Goal: Information Seeking & Learning: Learn about a topic

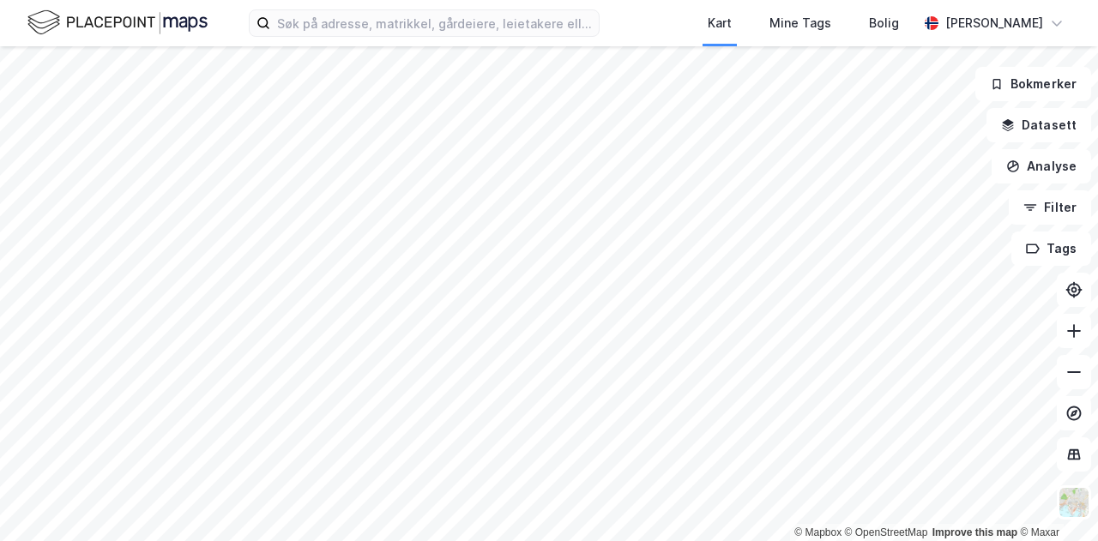
click at [631, 29] on div "Kart Mine Tags Bolig [PERSON_NAME]" at bounding box center [549, 23] width 1098 height 46
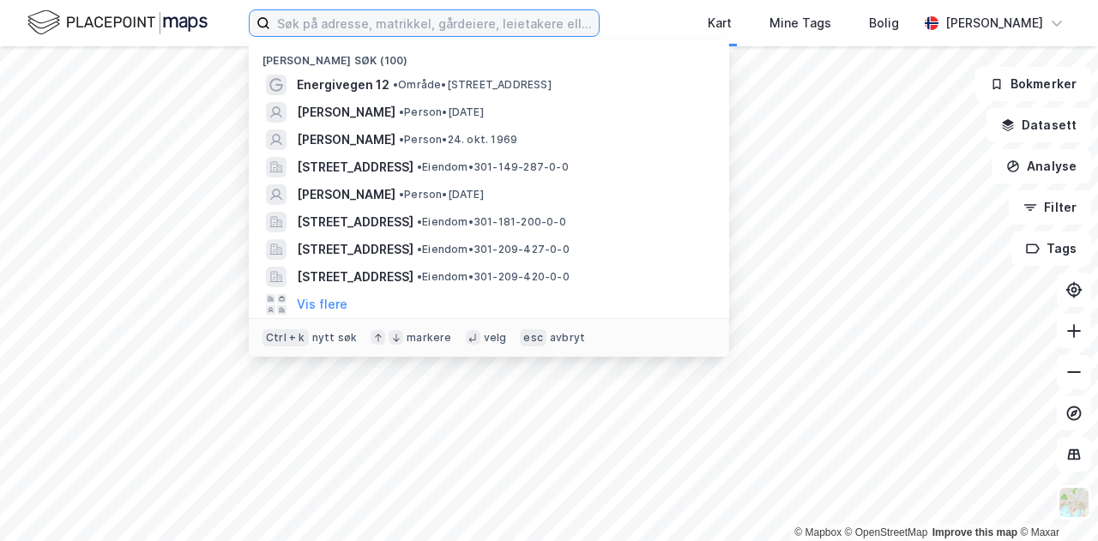
click at [524, 25] on input at bounding box center [434, 23] width 329 height 26
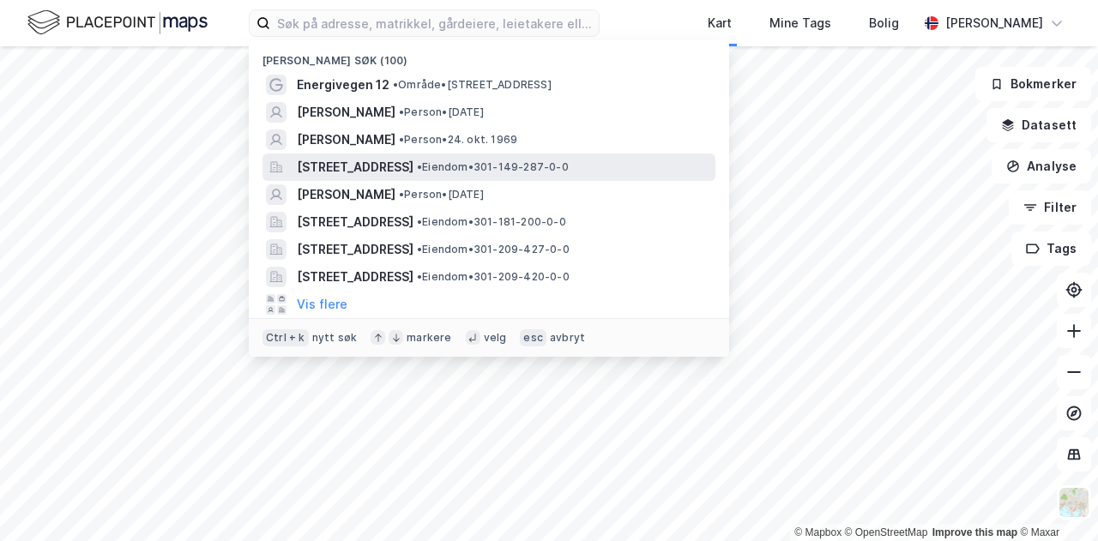
drag, startPoint x: 501, startPoint y: 130, endPoint x: 494, endPoint y: 162, distance: 33.3
click at [494, 162] on div "[PERSON_NAME] søk (100) Energivegen 12 • Område • [STREET_ADDRESS][PERSON_NAME]…" at bounding box center [489, 198] width 480 height 317
click at [422, 162] on span "•" at bounding box center [419, 166] width 5 height 13
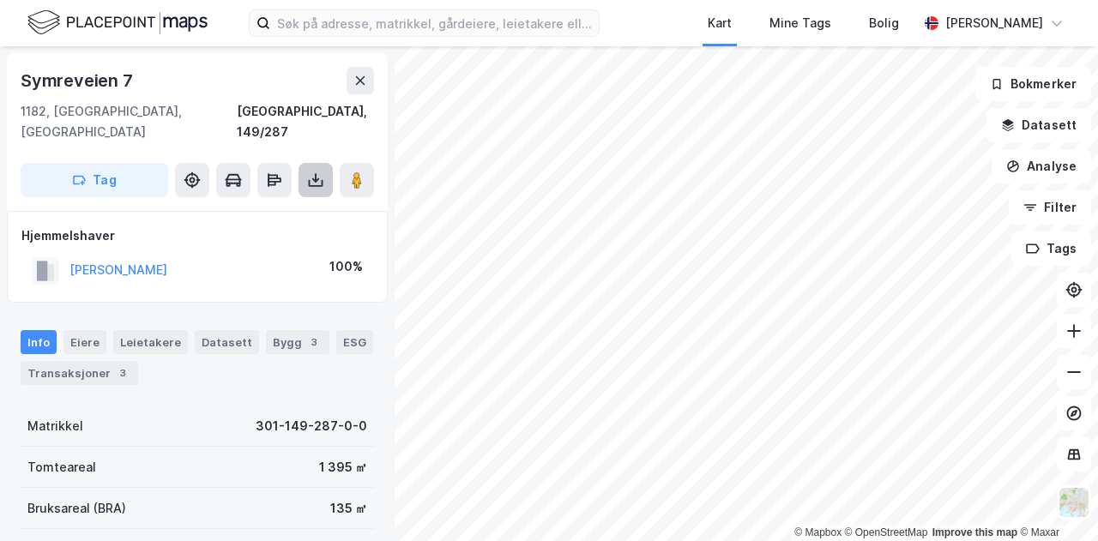
click at [307, 172] on icon at bounding box center [315, 180] width 17 height 17
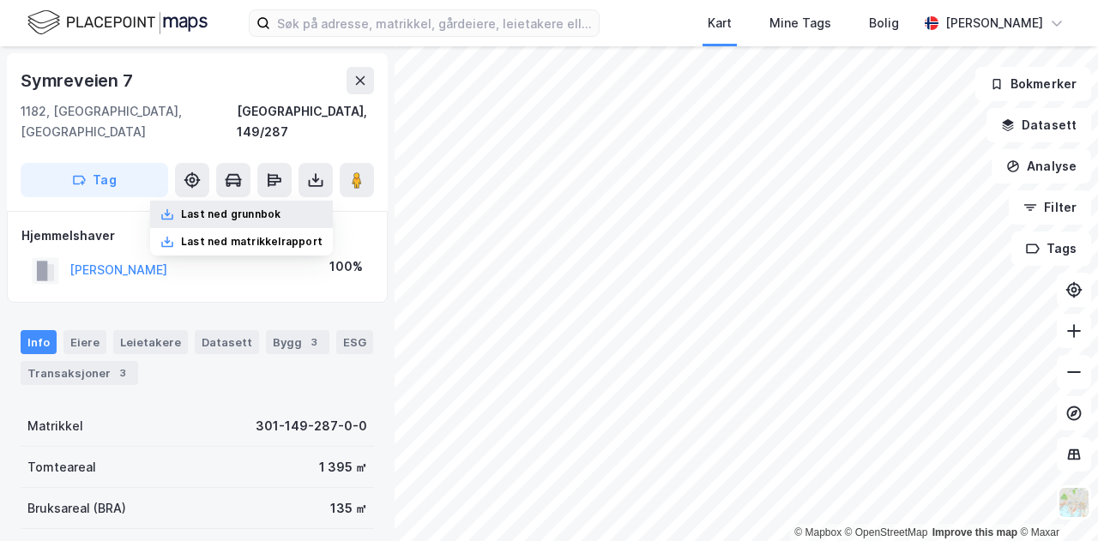
click at [289, 201] on div "Last ned grunnbok" at bounding box center [241, 214] width 183 height 27
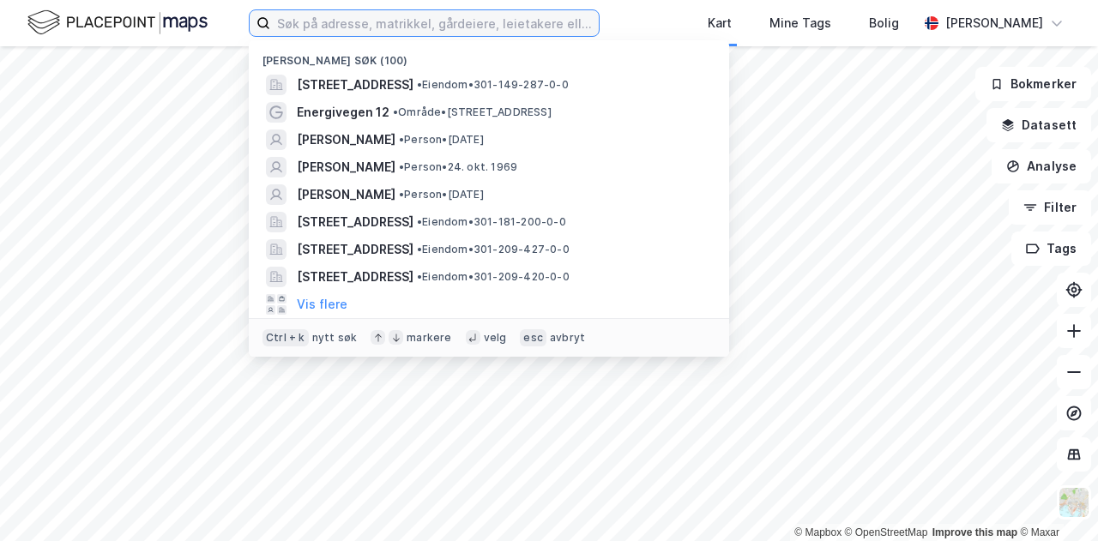
click at [510, 24] on input at bounding box center [434, 23] width 329 height 26
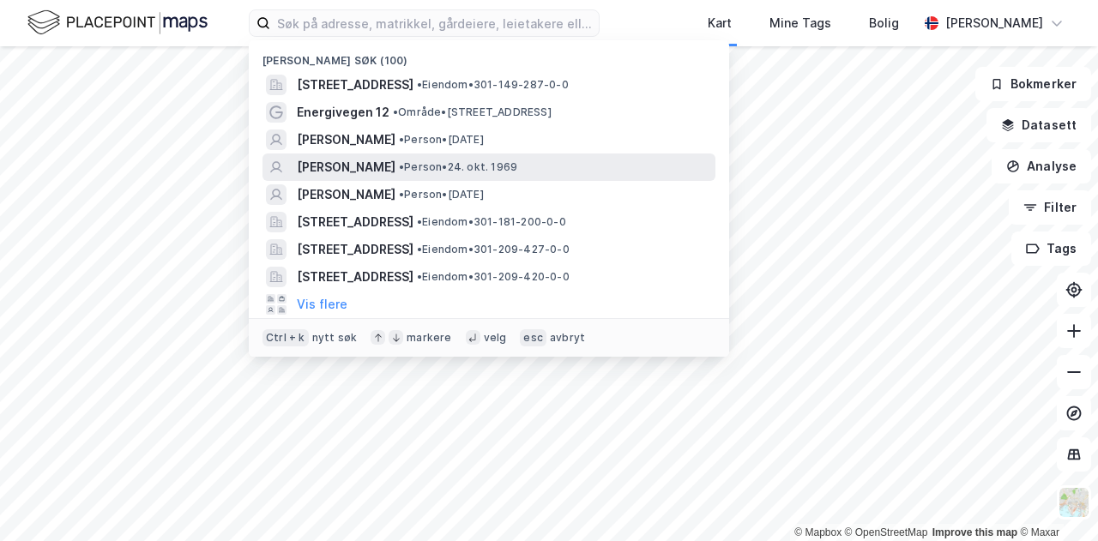
click at [517, 169] on span "• Person • [DATE]" at bounding box center [458, 167] width 118 height 14
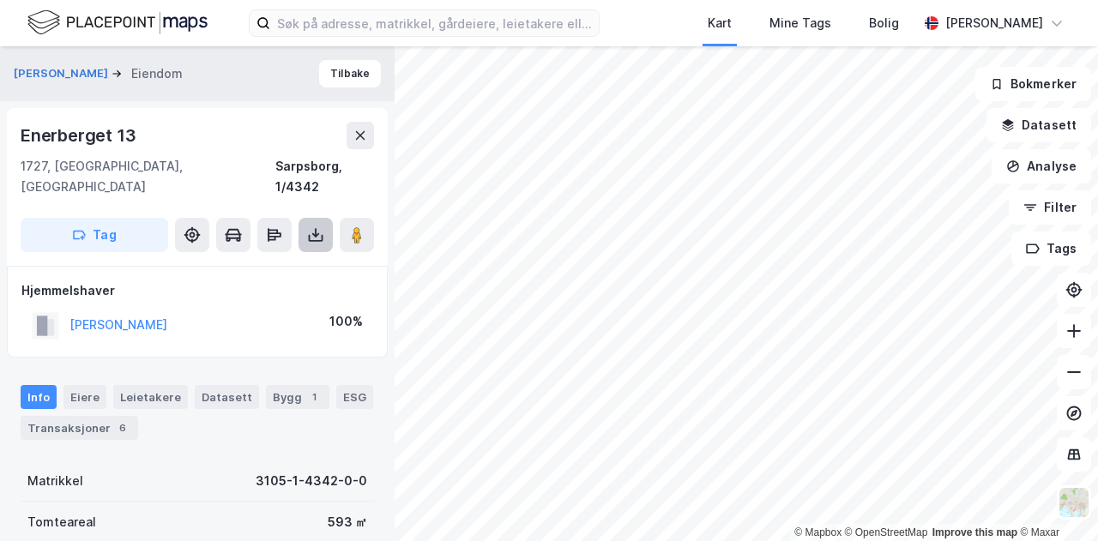
click at [307, 226] on icon at bounding box center [315, 234] width 17 height 17
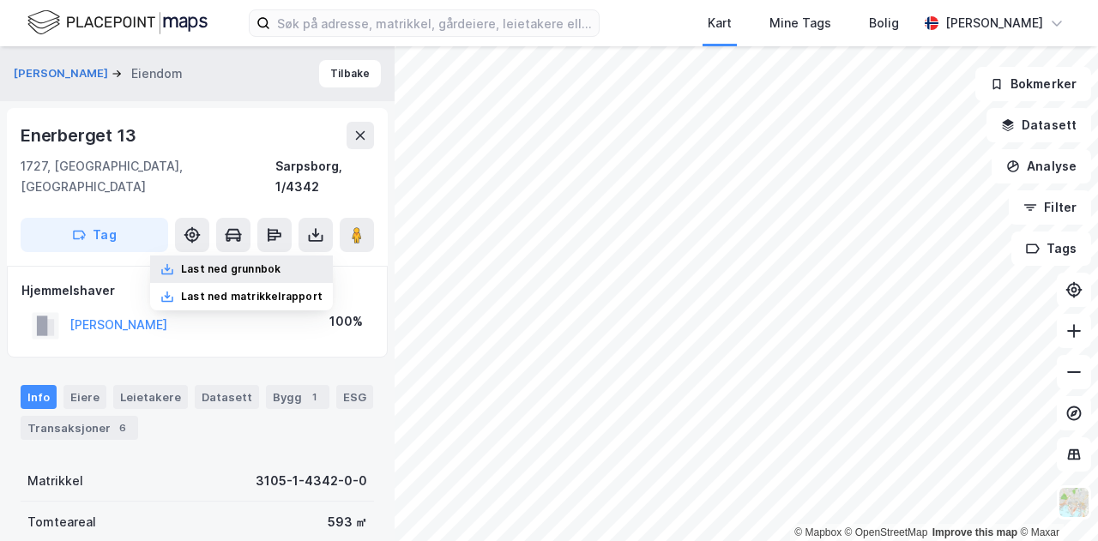
click at [275, 263] on div "Last ned grunnbok" at bounding box center [231, 270] width 100 height 14
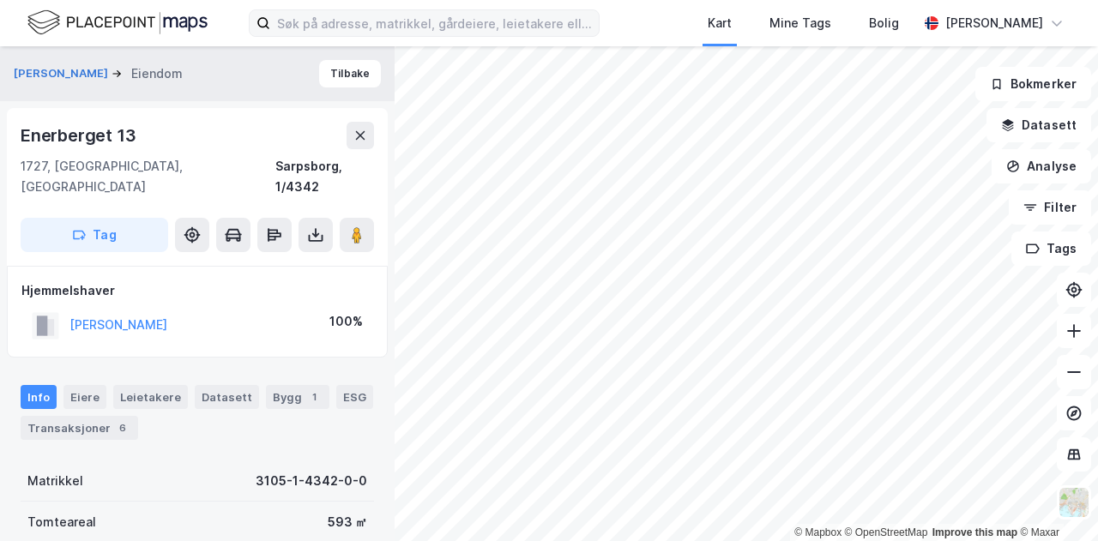
click at [323, 8] on div "Kart Mine Tags Bolig [PERSON_NAME]" at bounding box center [549, 23] width 1098 height 46
click at [322, 21] on input at bounding box center [434, 23] width 329 height 26
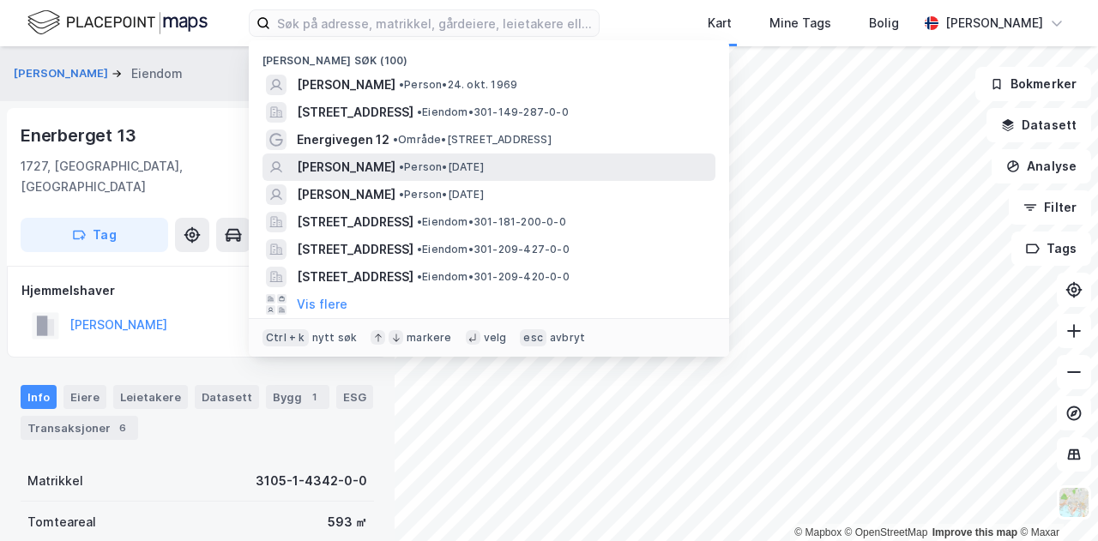
click at [335, 170] on span "[PERSON_NAME]" at bounding box center [346, 167] width 99 height 21
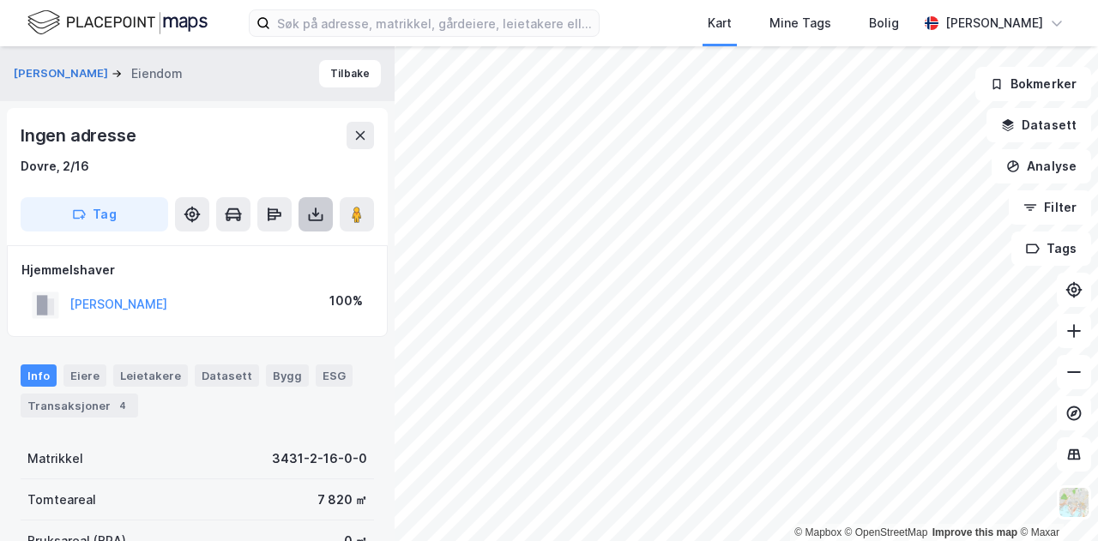
click at [316, 207] on icon at bounding box center [315, 214] width 17 height 17
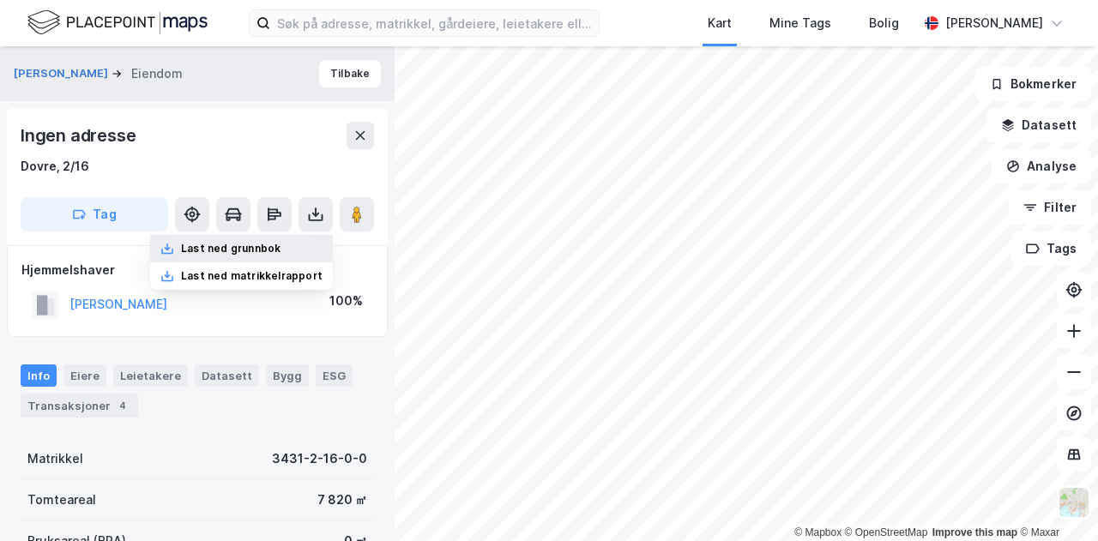
click at [266, 250] on div "Last ned grunnbok" at bounding box center [231, 249] width 100 height 14
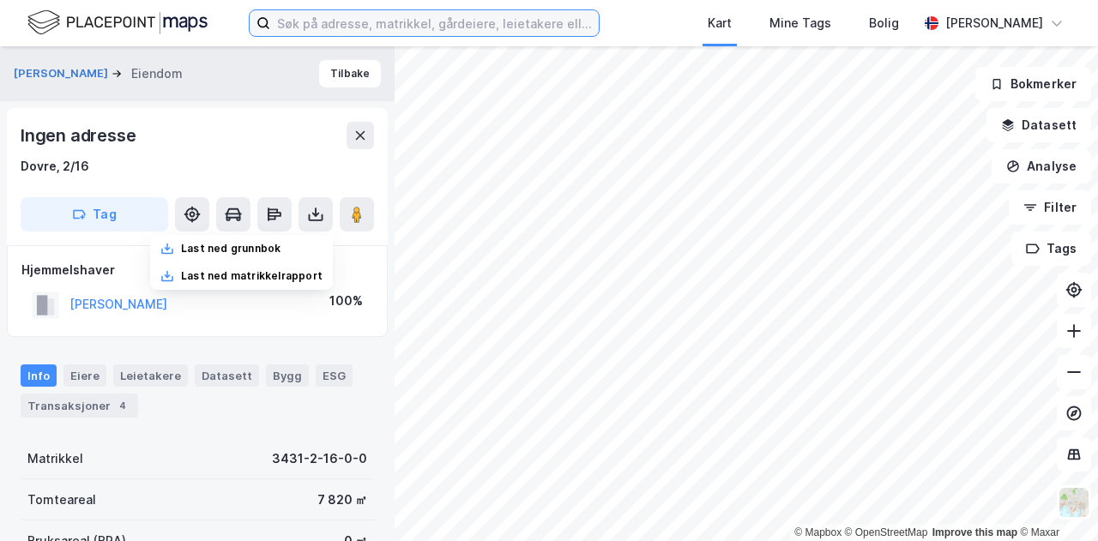
click at [480, 27] on input at bounding box center [434, 23] width 329 height 26
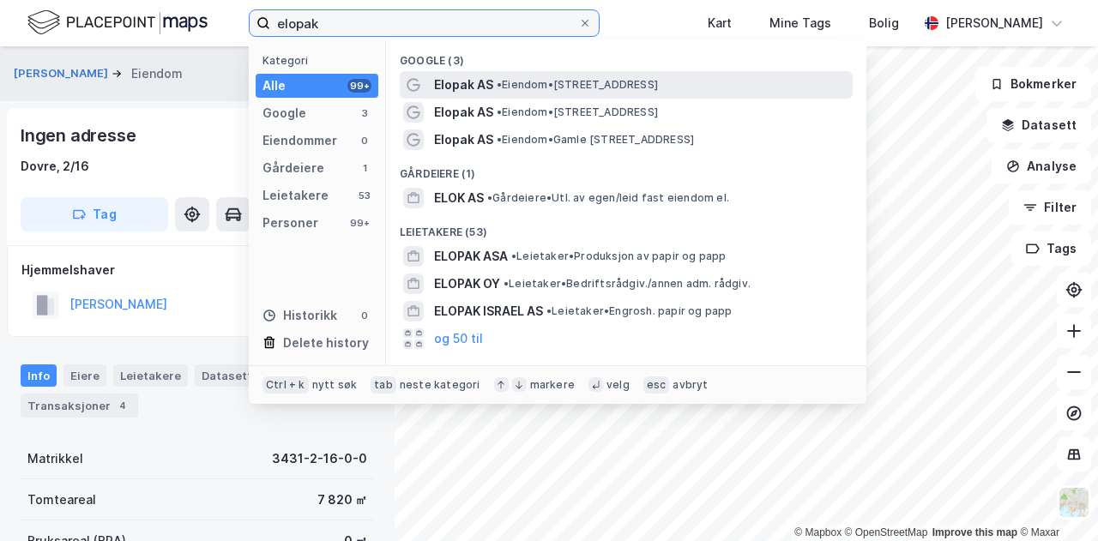
type input "elopak"
click at [522, 85] on span "• Eiendom • [STREET_ADDRESS]" at bounding box center [577, 85] width 161 height 14
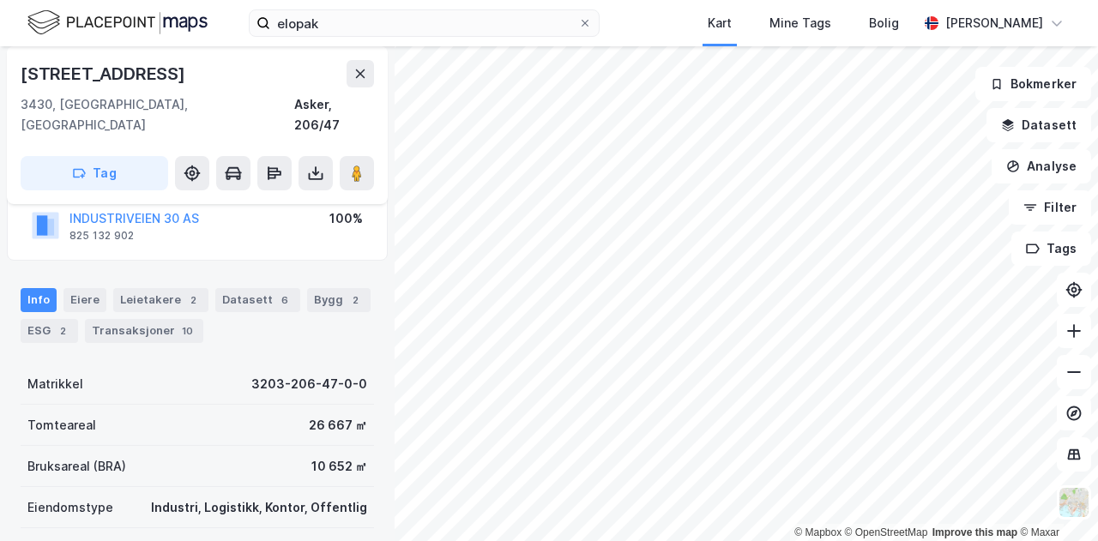
scroll to position [137, 0]
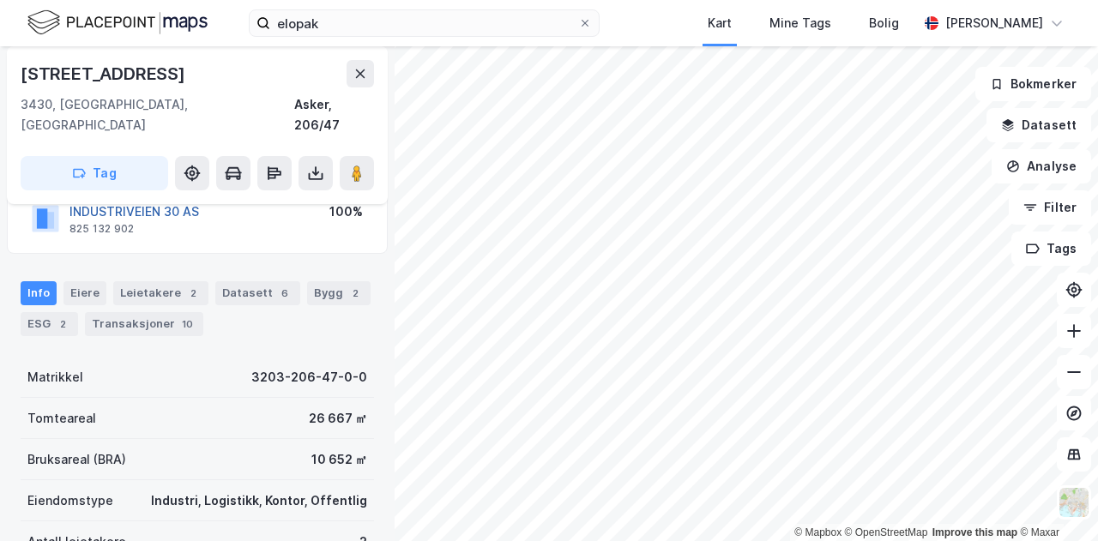
click at [0, 0] on button "INDUSTRIVEIEN 30 AS" at bounding box center [0, 0] width 0 height 0
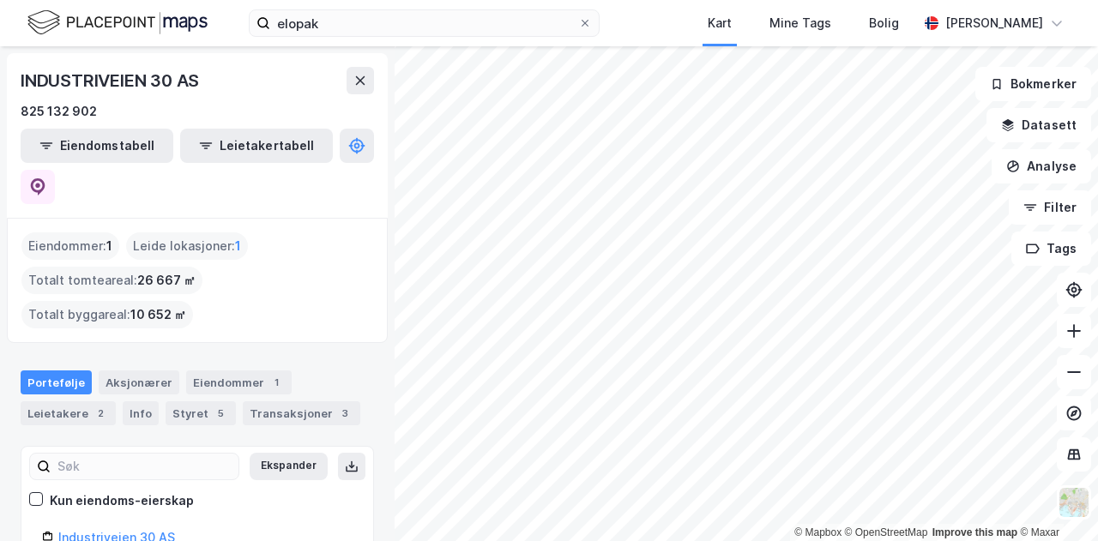
scroll to position [56, 0]
click at [40, 182] on icon at bounding box center [37, 184] width 5 height 5
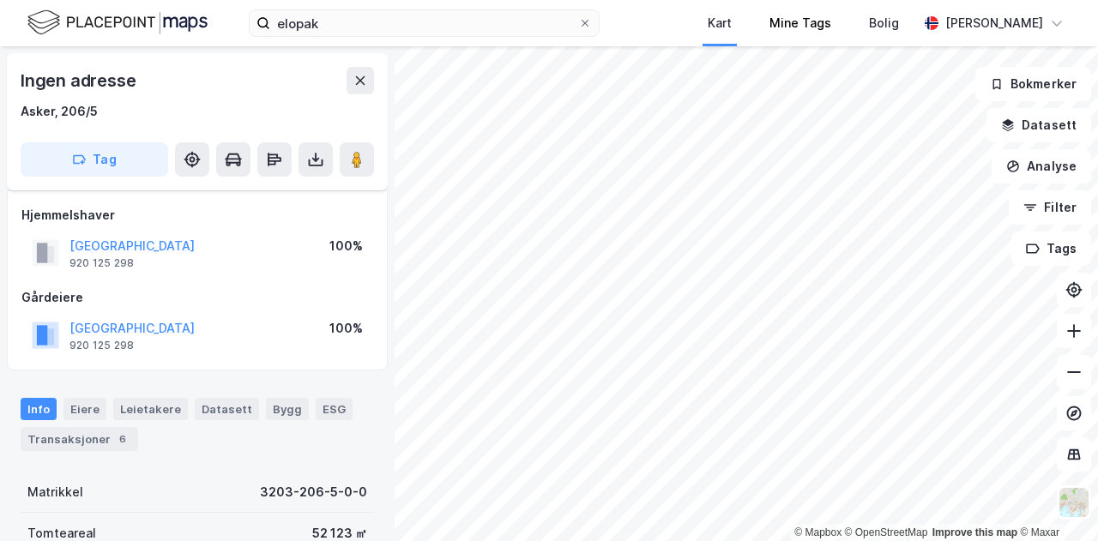
scroll to position [137, 0]
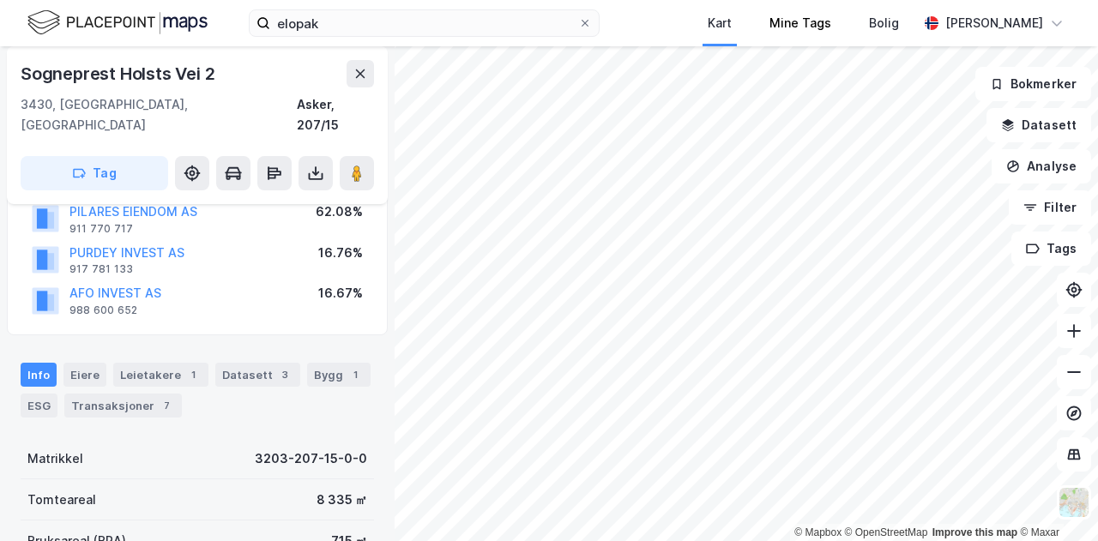
scroll to position [137, 0]
click at [0, 0] on button "PILARES EIENDOM AS" at bounding box center [0, 0] width 0 height 0
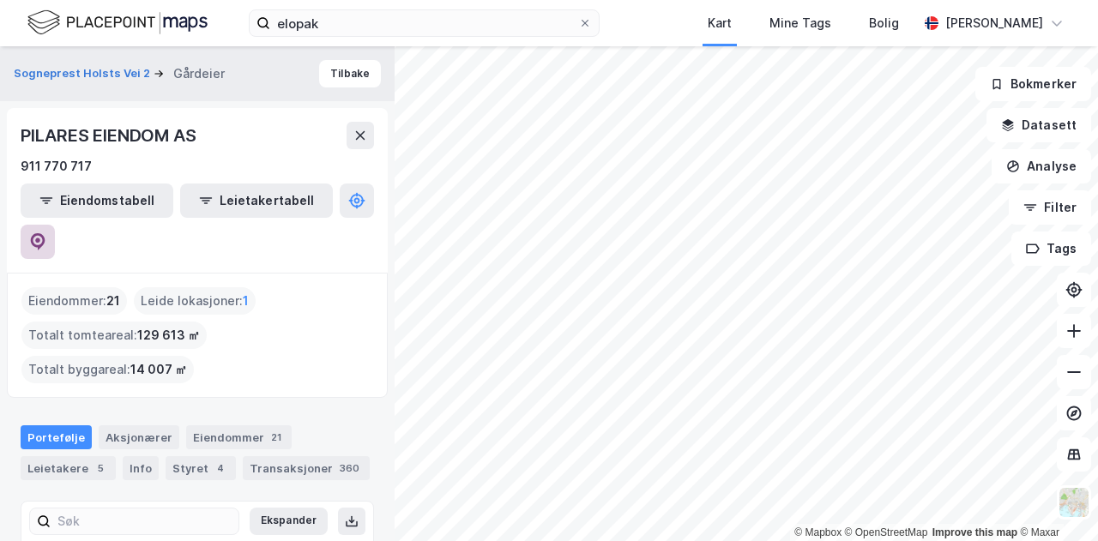
click at [45, 233] on icon at bounding box center [38, 241] width 15 height 17
